Goal: Task Accomplishment & Management: Manage account settings

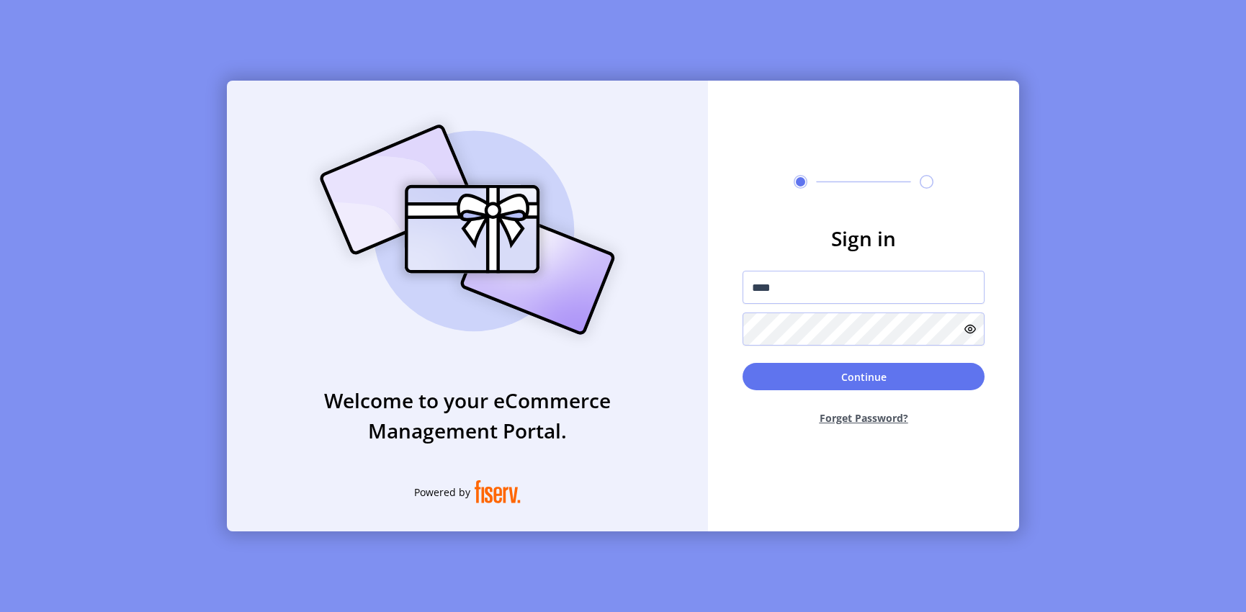
type input "**********"
click at [743, 363] on button "Continue" at bounding box center [864, 376] width 242 height 27
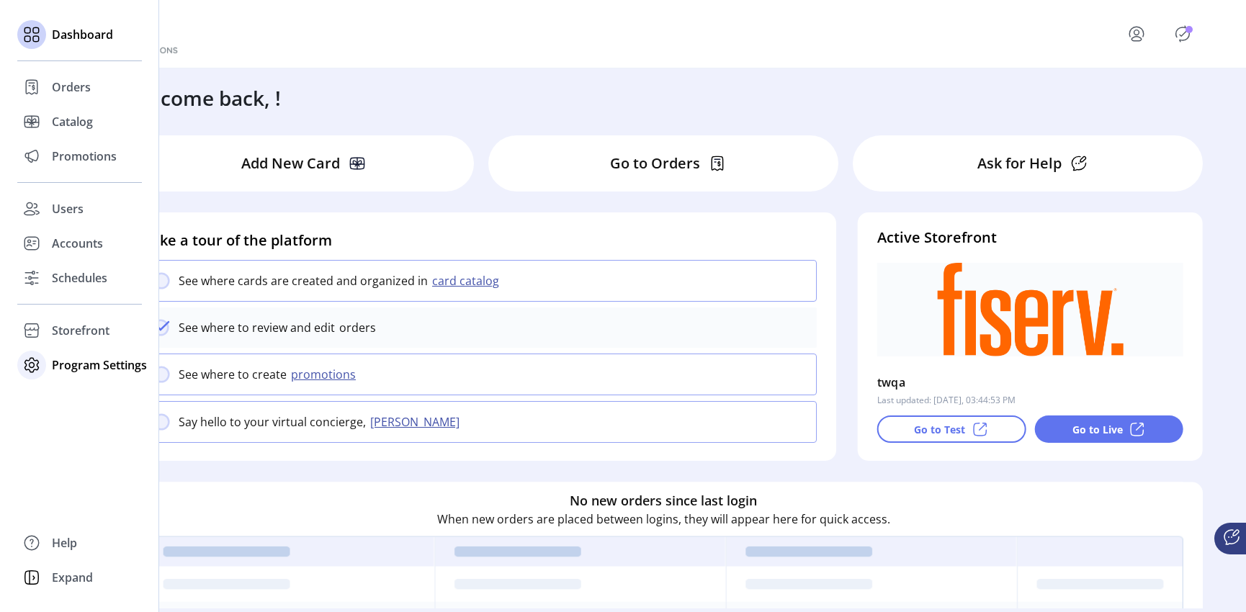
click at [40, 359] on icon at bounding box center [31, 365] width 23 height 23
click at [57, 386] on span "Templates" at bounding box center [80, 393] width 57 height 17
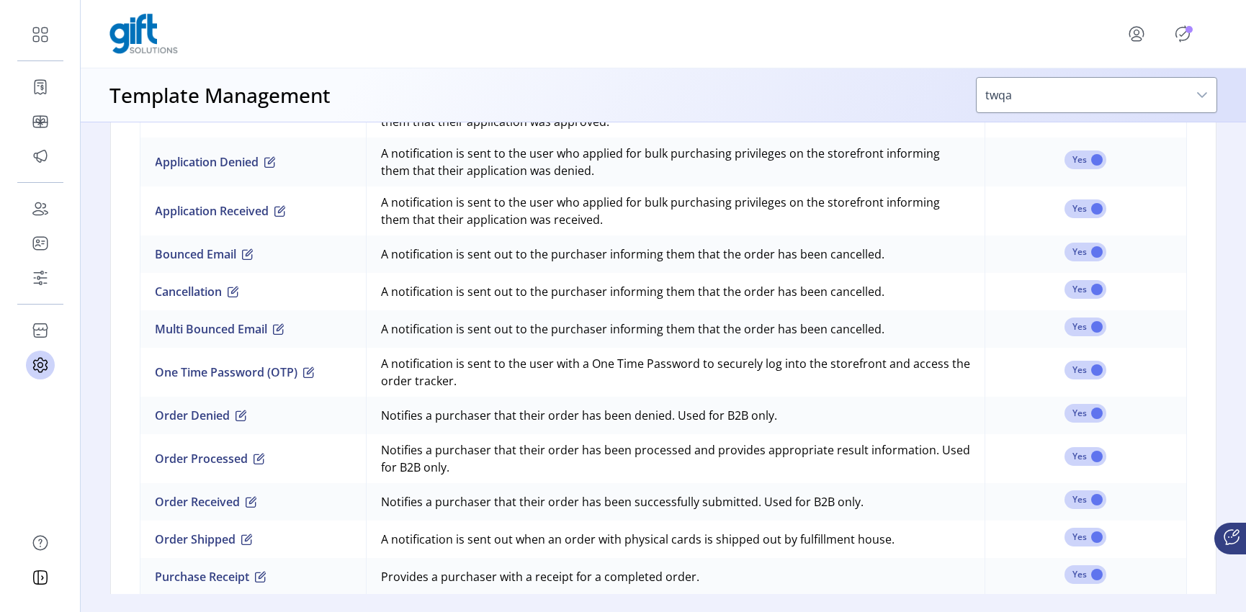
scroll to position [1147, 0]
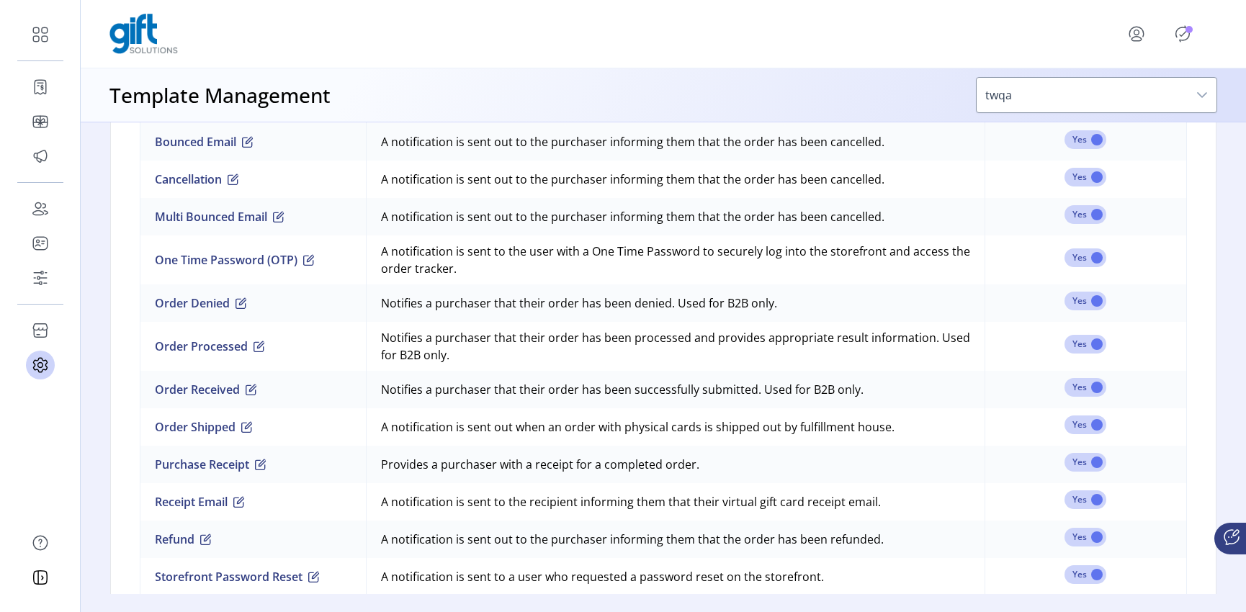
drag, startPoint x: 375, startPoint y: 246, endPoint x: 463, endPoint y: 263, distance: 89.4
click at [463, 263] on td "A notification is sent to the user with a One Time Password to securely log int…" at bounding box center [675, 260] width 619 height 49
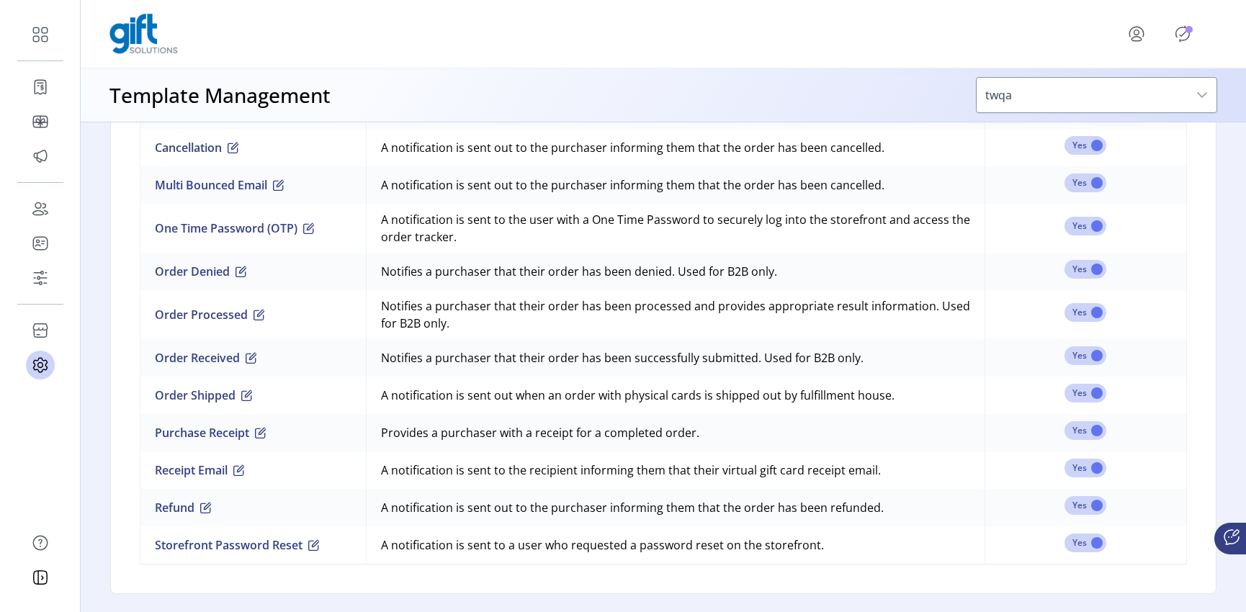
copy td "A notification is sent to the user with a One Time Password to securely log int…"
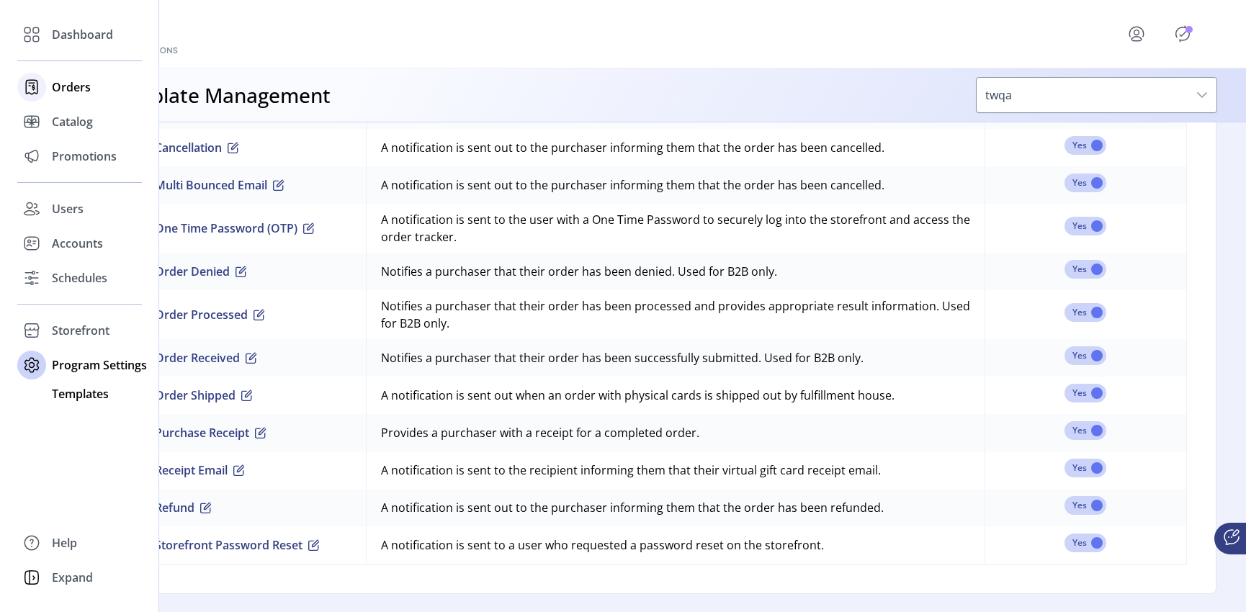
click at [44, 99] on div at bounding box center [31, 87] width 29 height 35
click at [22, 91] on icon at bounding box center [31, 87] width 23 height 23
click at [57, 86] on span "Orders" at bounding box center [71, 87] width 39 height 17
click at [46, 43] on div "Dashboard" at bounding box center [79, 34] width 125 height 35
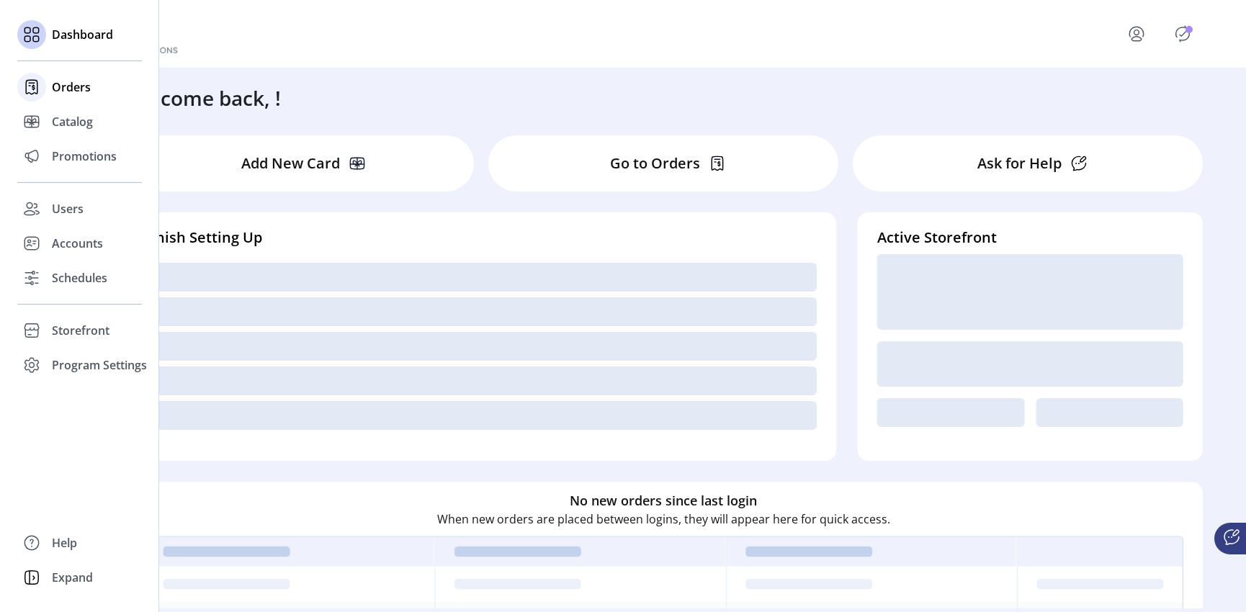
click at [69, 91] on span "Orders" at bounding box center [71, 87] width 39 height 17
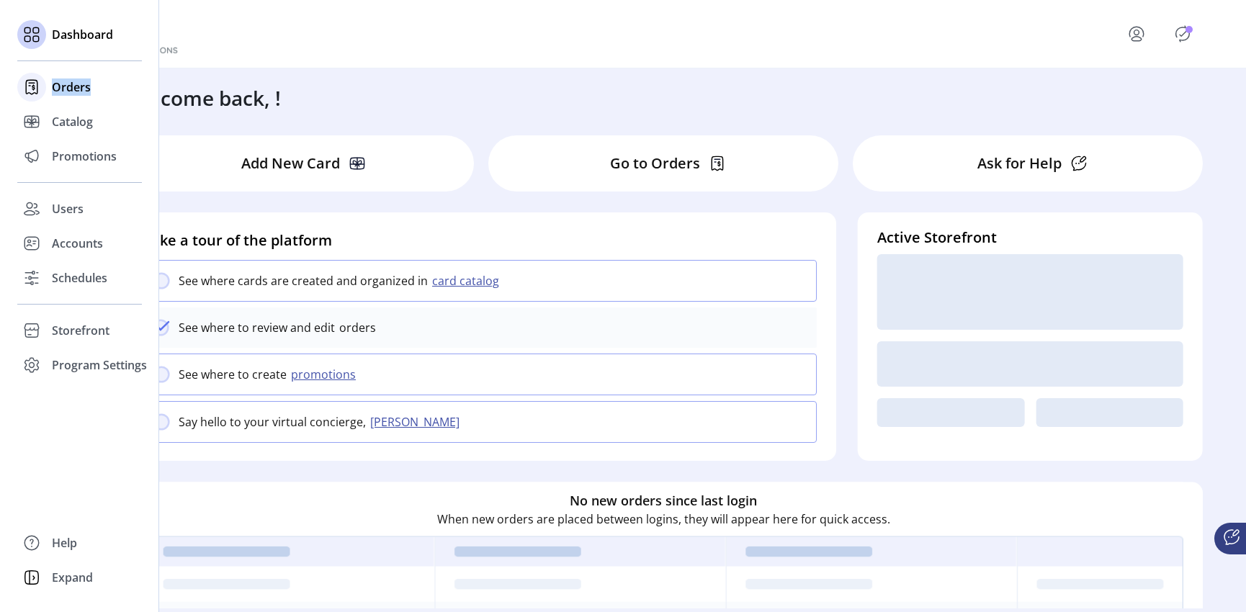
click at [69, 91] on span "Orders" at bounding box center [71, 87] width 39 height 17
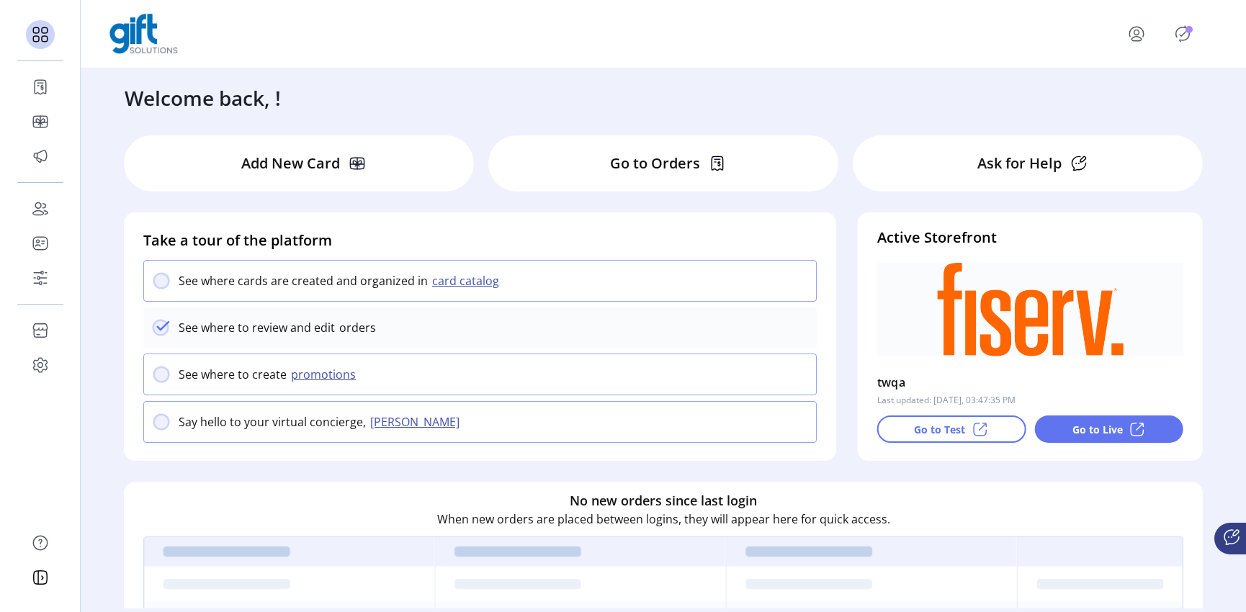
click at [1147, 39] on p-avatar "menu" at bounding box center [1136, 33] width 23 height 23
click at [1158, 99] on span "Sign Out" at bounding box center [1171, 97] width 108 height 12
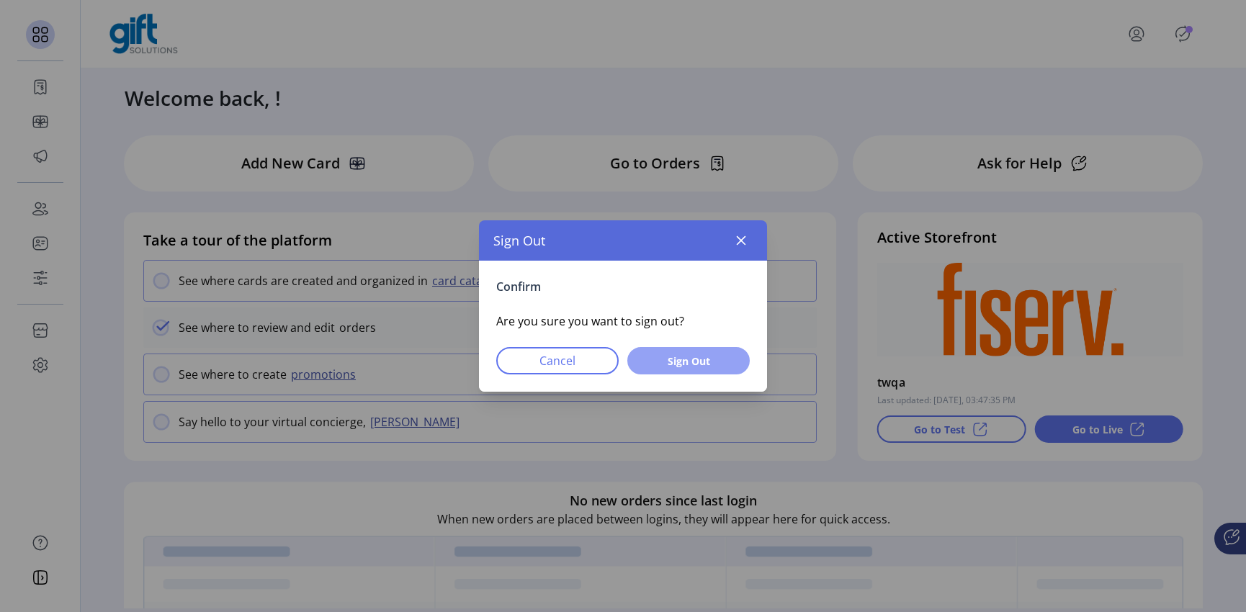
click at [653, 362] on span "Sign Out" at bounding box center [688, 361] width 85 height 15
